Goal: Task Accomplishment & Management: Use online tool/utility

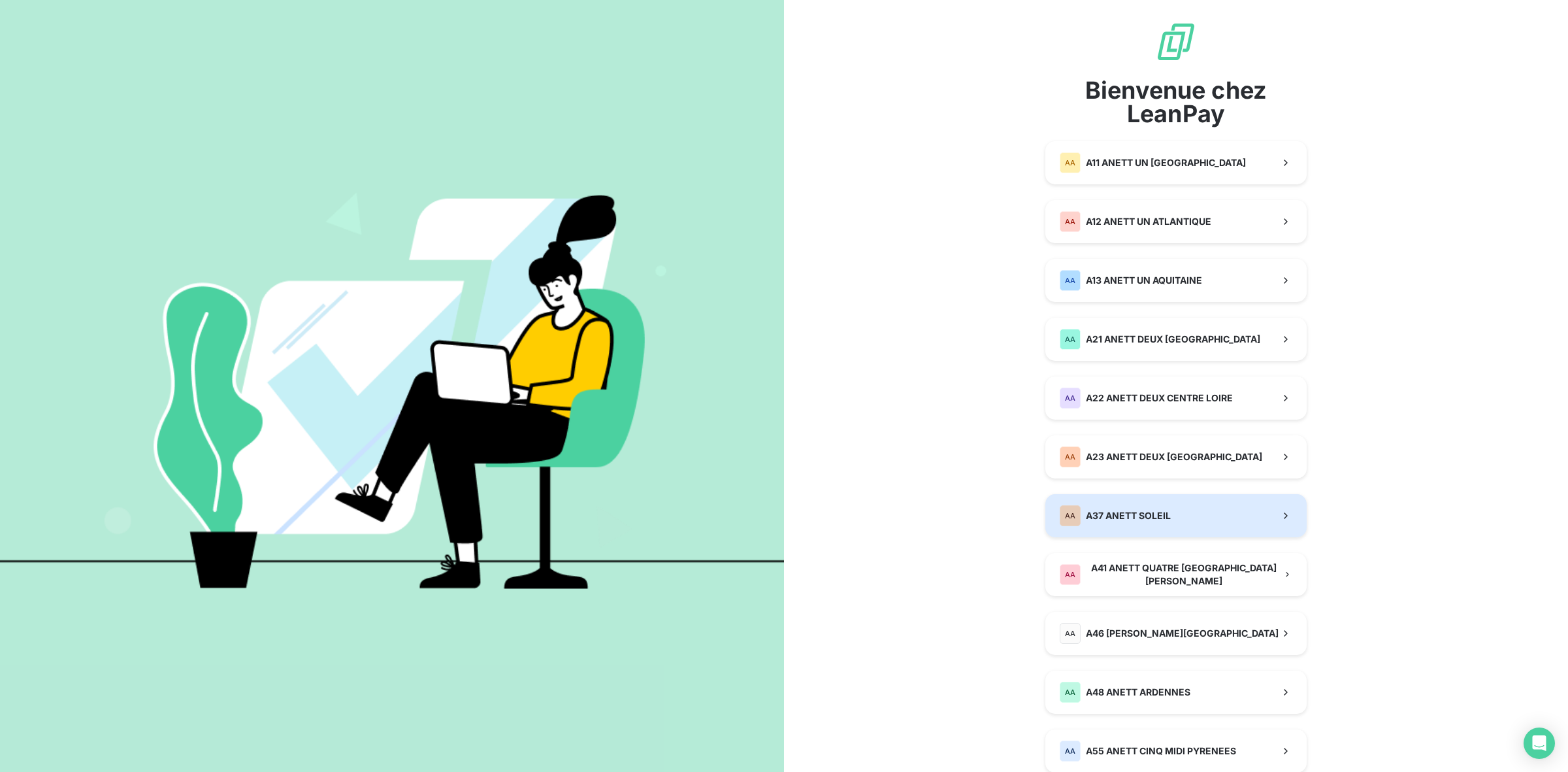
click at [1141, 509] on span "A37 ANETT SOLEIL" at bounding box center [1129, 516] width 85 height 13
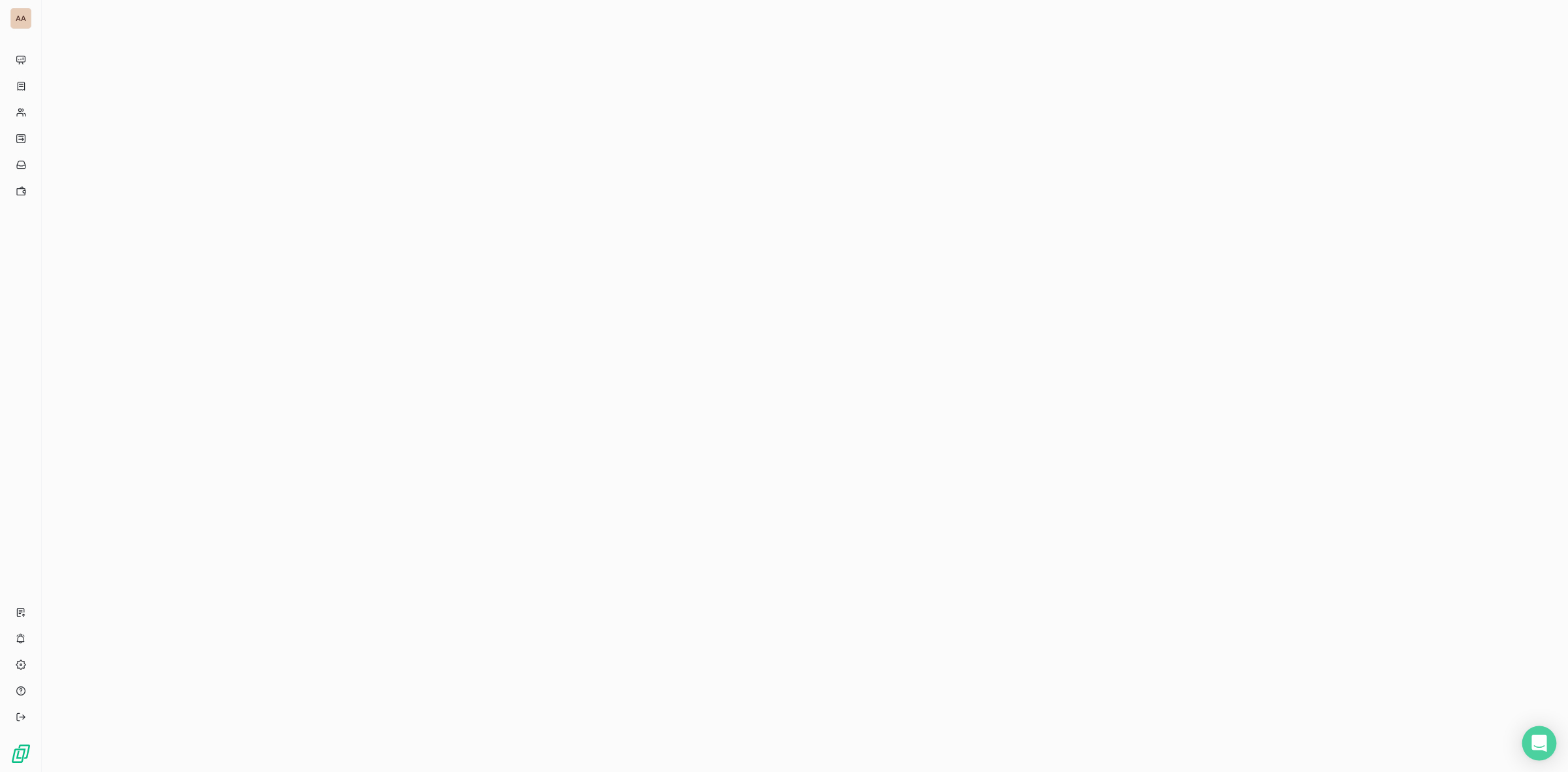
click at [1538, 745] on icon "Open Intercom Messenger" at bounding box center [1539, 743] width 15 height 17
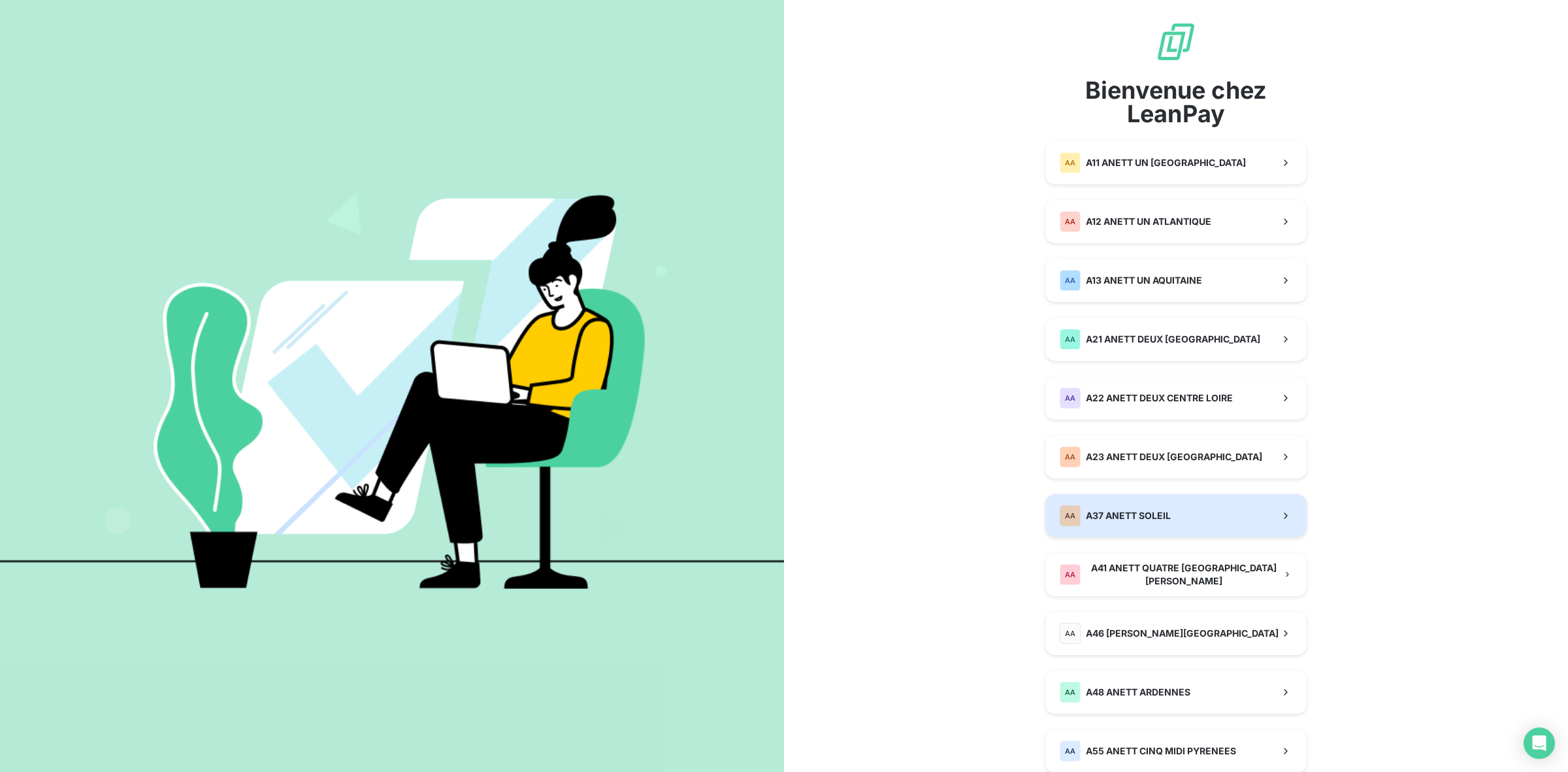
click at [1196, 513] on button "AA A37 ANETT SOLEIL" at bounding box center [1176, 516] width 261 height 43
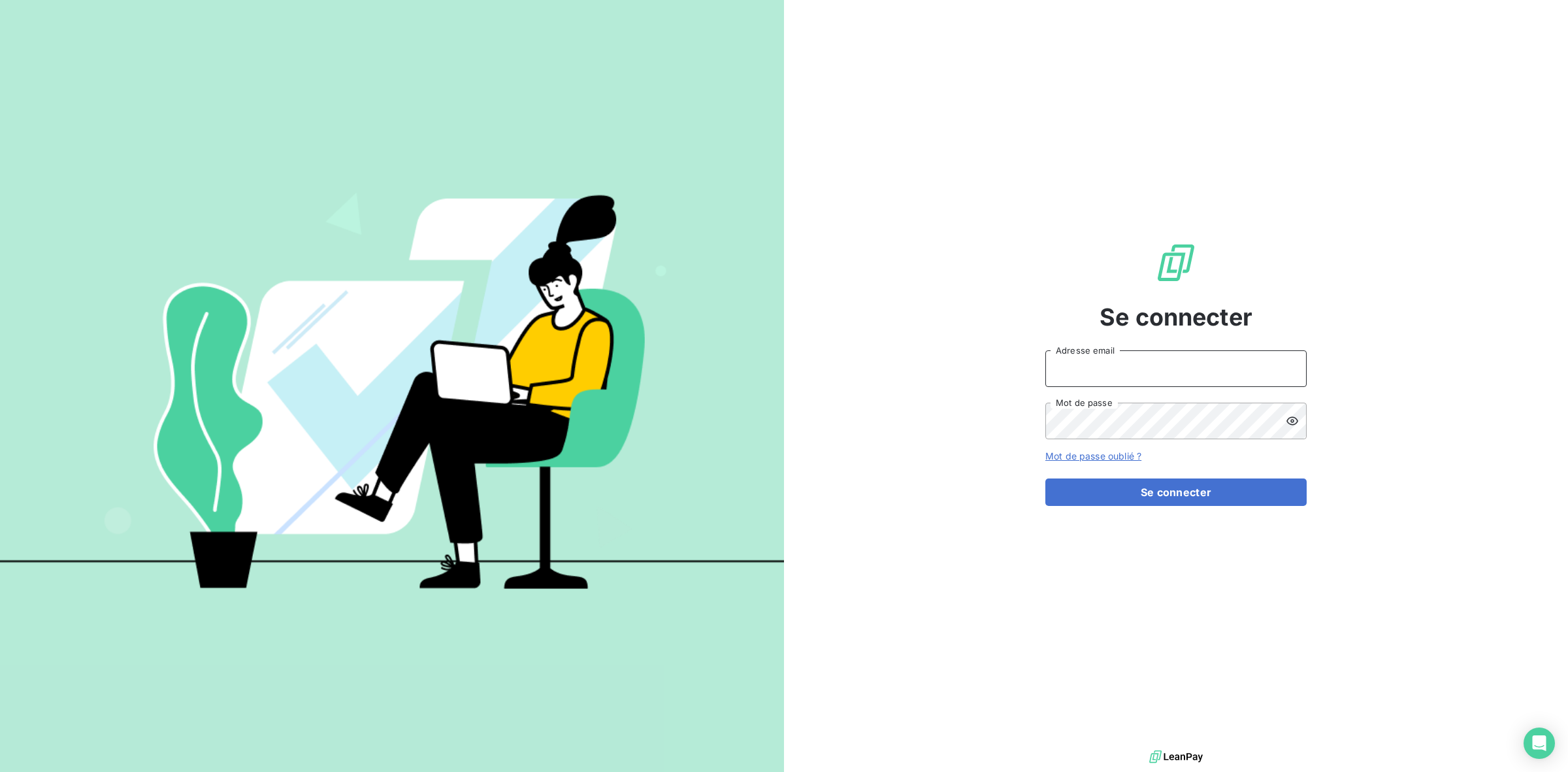
type input "[PERSON_NAME][EMAIL_ADDRESS][PERSON_NAME][DOMAIN_NAME]"
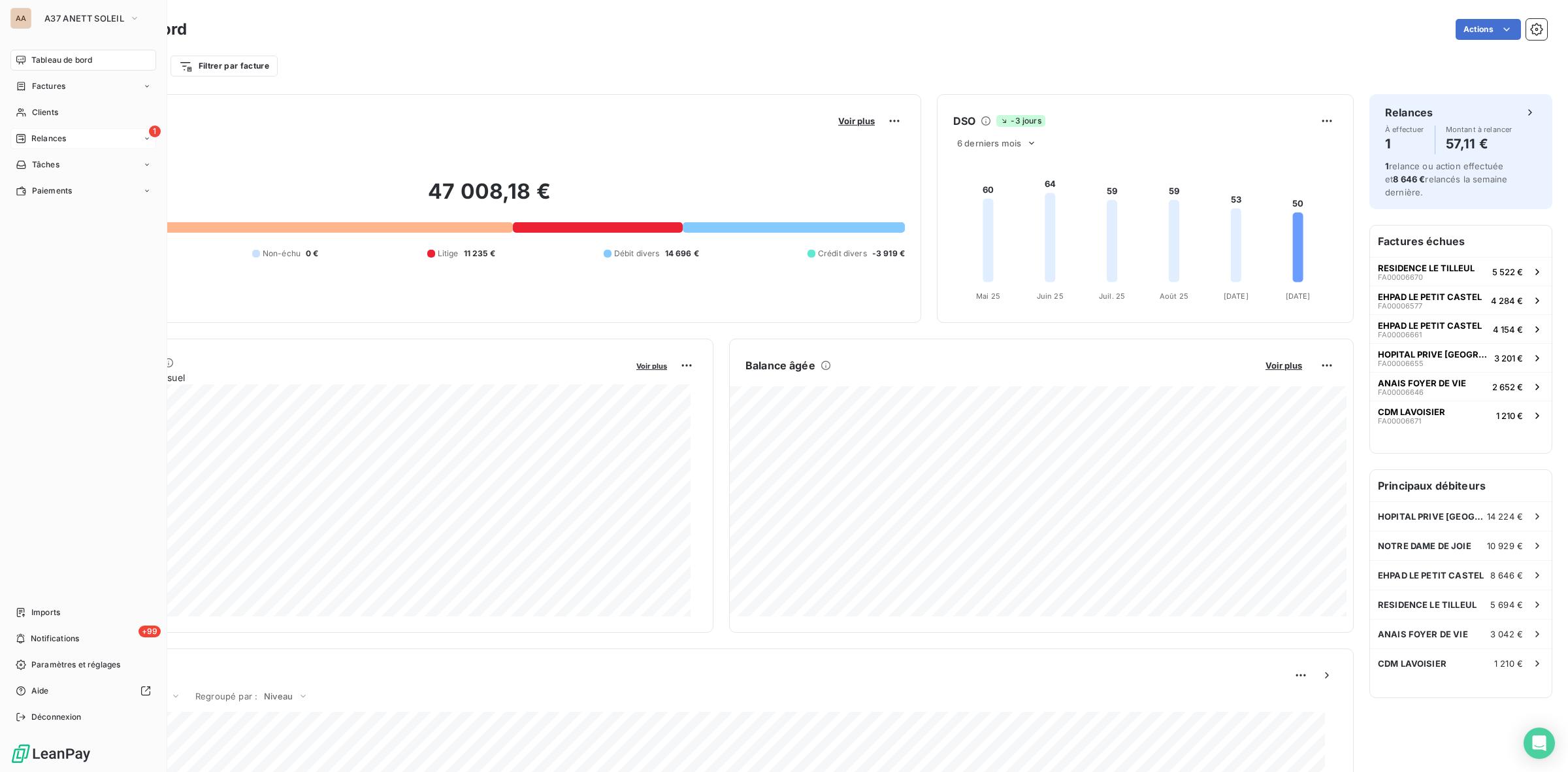
click at [44, 134] on span "Relances" at bounding box center [48, 139] width 35 height 12
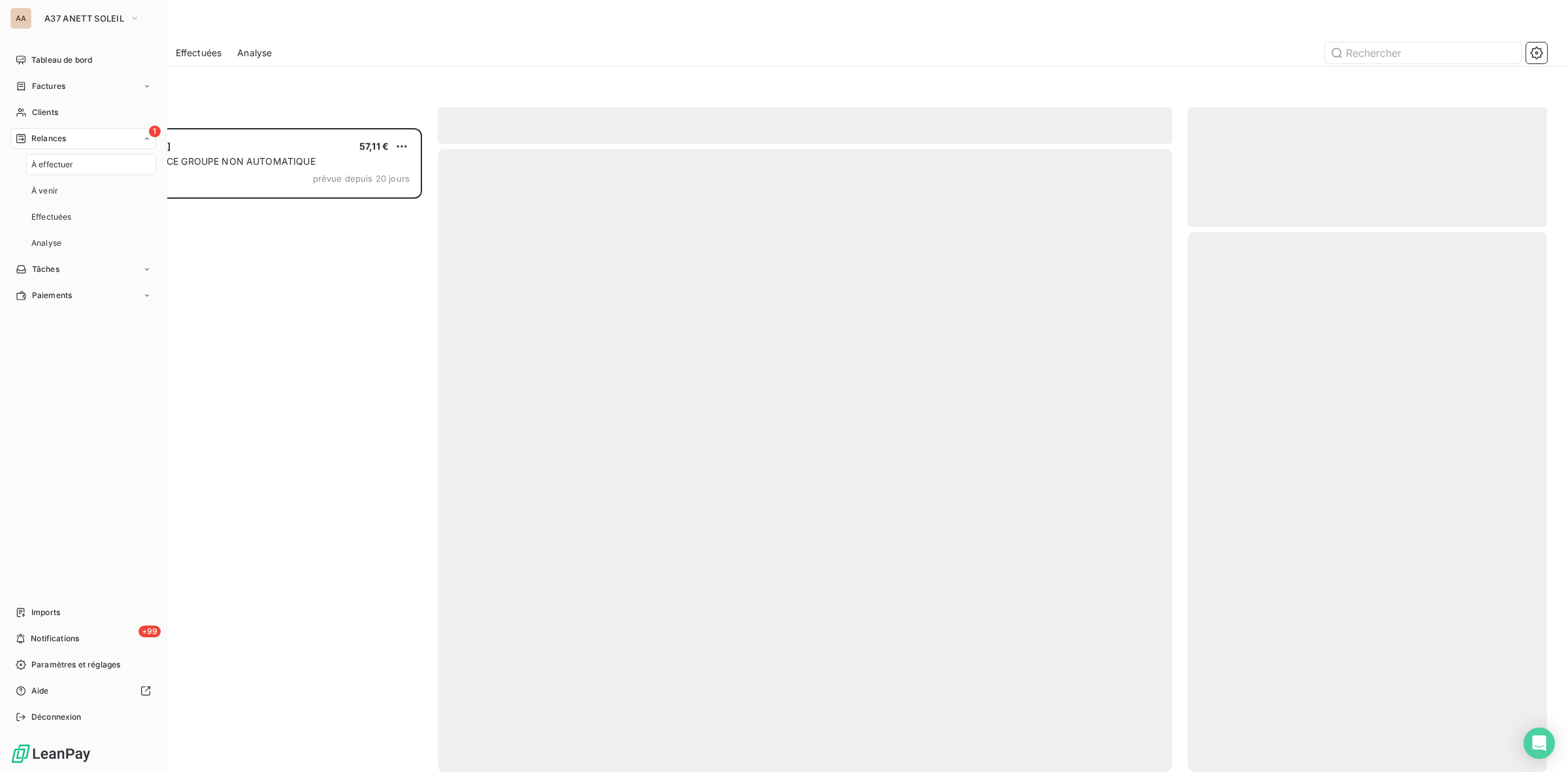
scroll to position [632, 347]
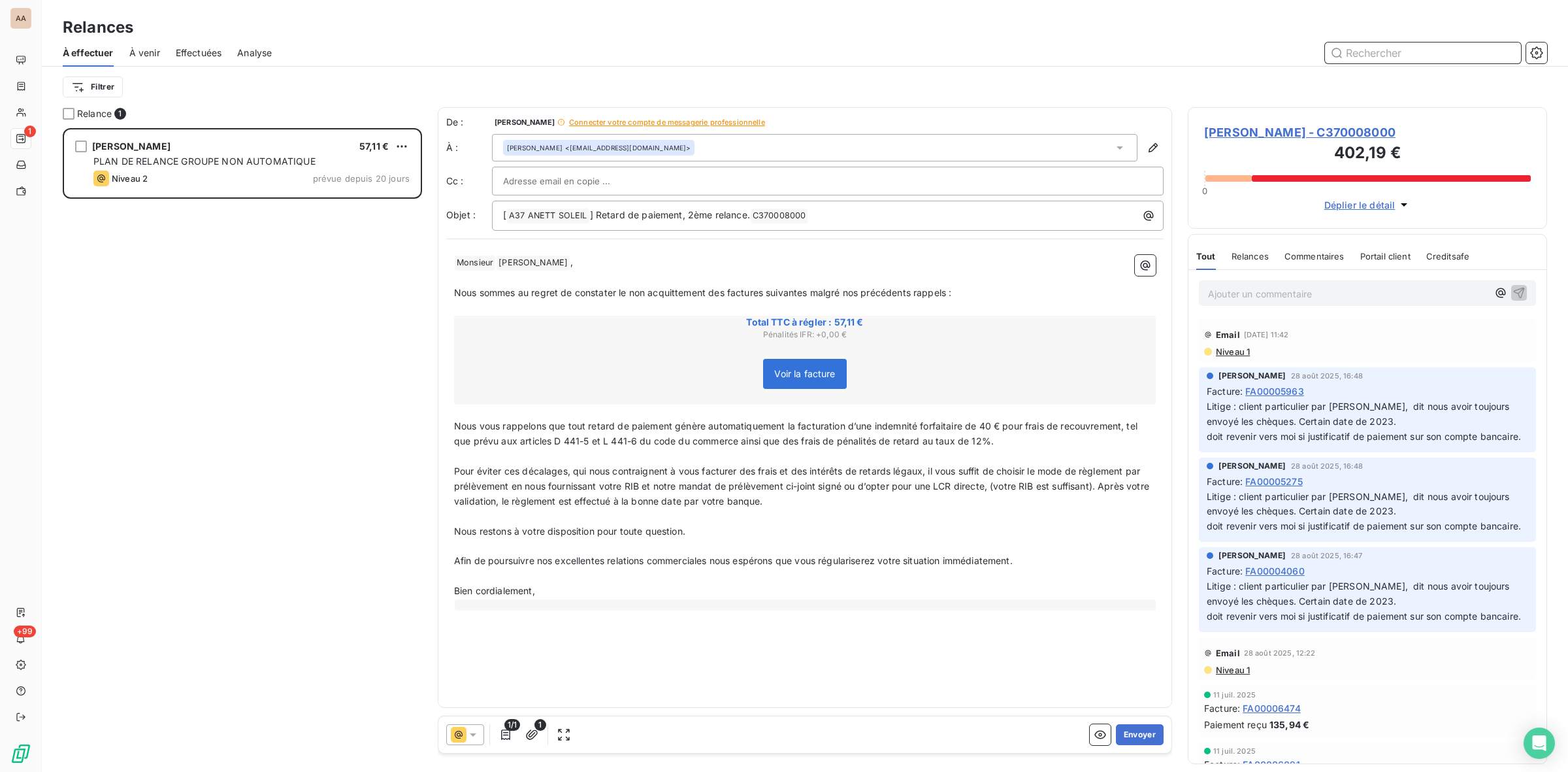
click at [204, 56] on span "Effectuées" at bounding box center [199, 53] width 47 height 13
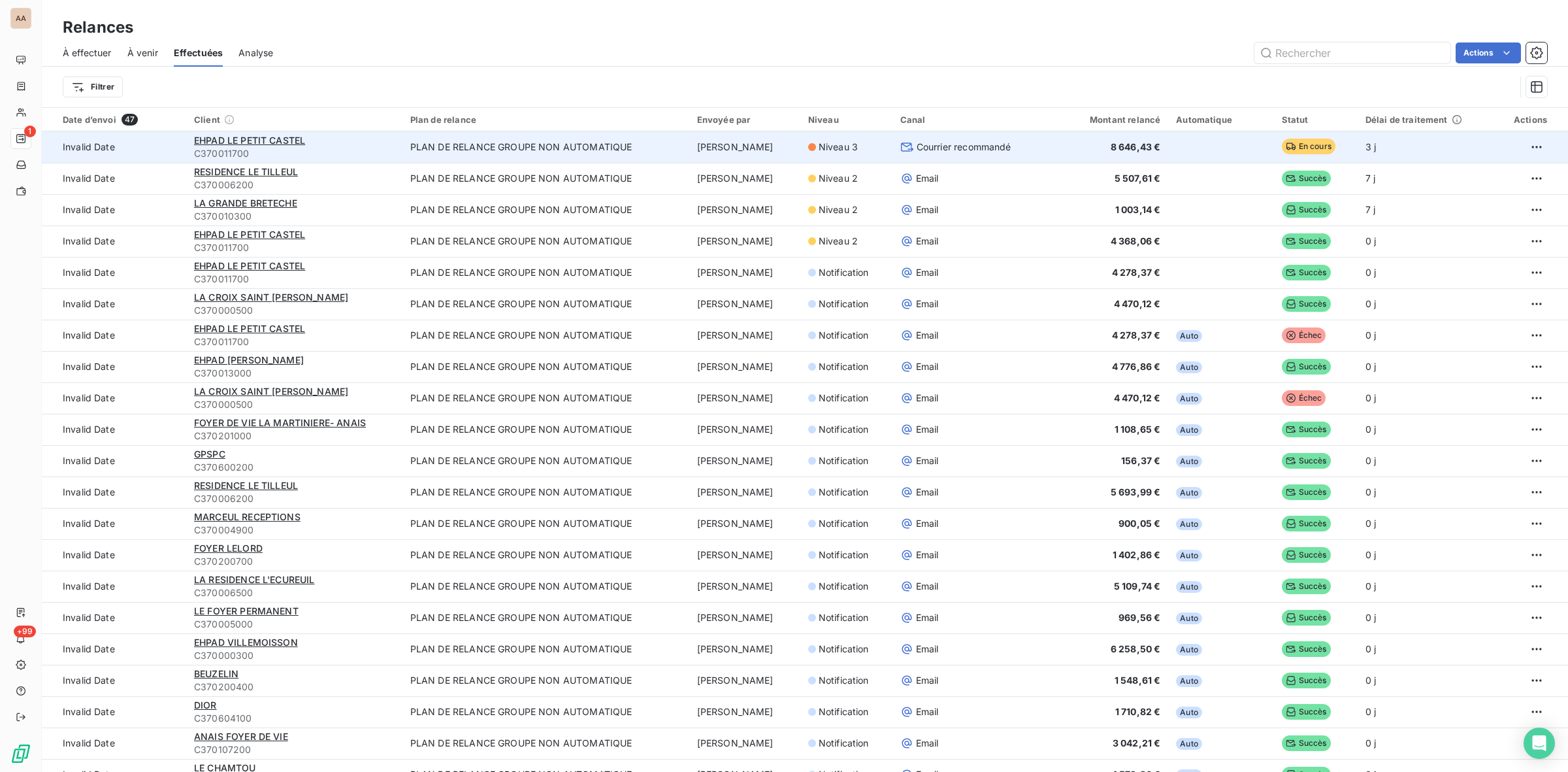
click at [494, 151] on td "PLAN DE RELANCE GROUPE NON AUTOMATIQUE" at bounding box center [545, 147] width 287 height 31
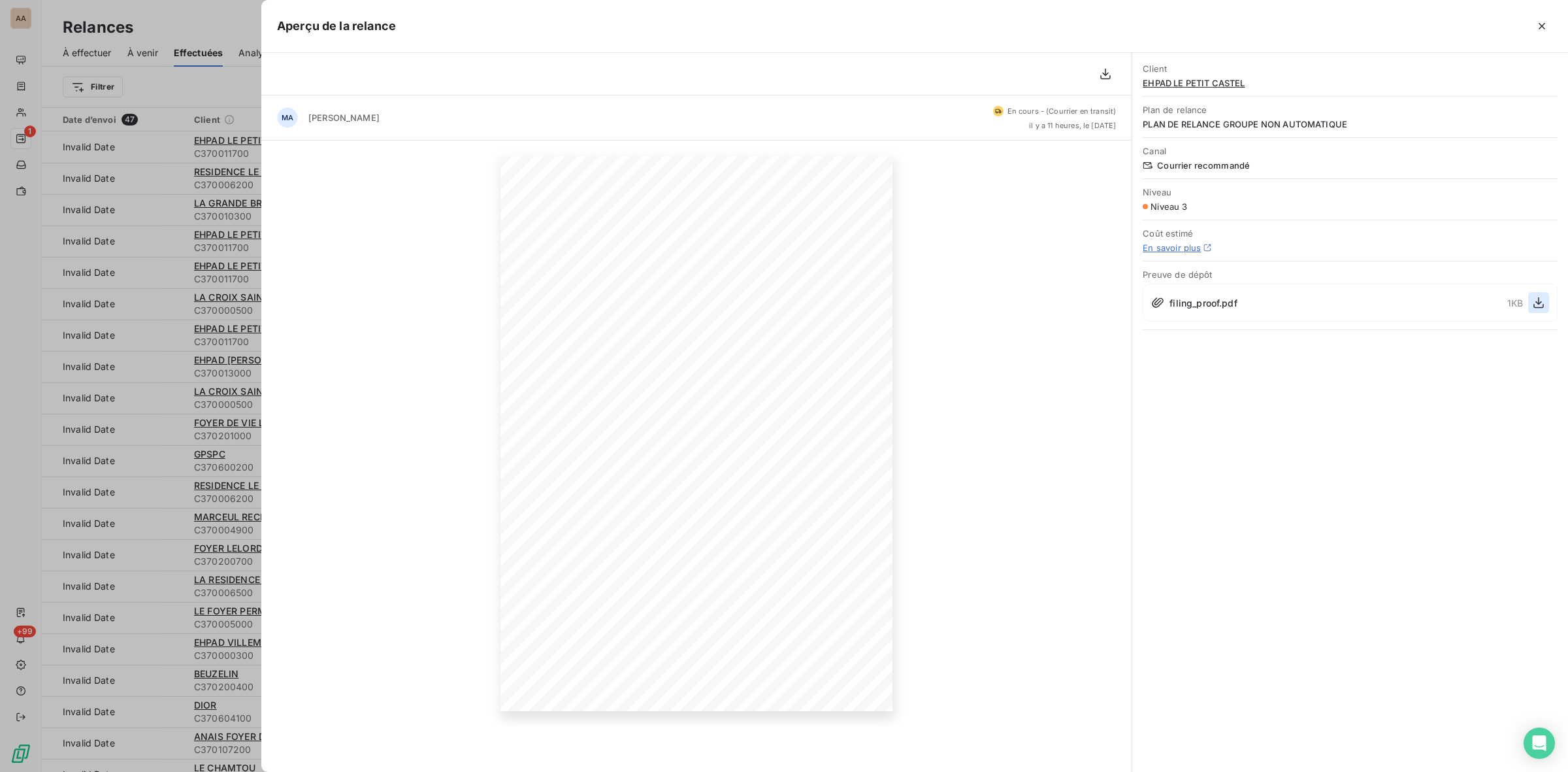
click at [1542, 305] on icon "button" at bounding box center [1539, 303] width 13 height 13
click at [1541, 28] on icon "button" at bounding box center [1542, 26] width 13 height 13
